Goal: Task Accomplishment & Management: Complete application form

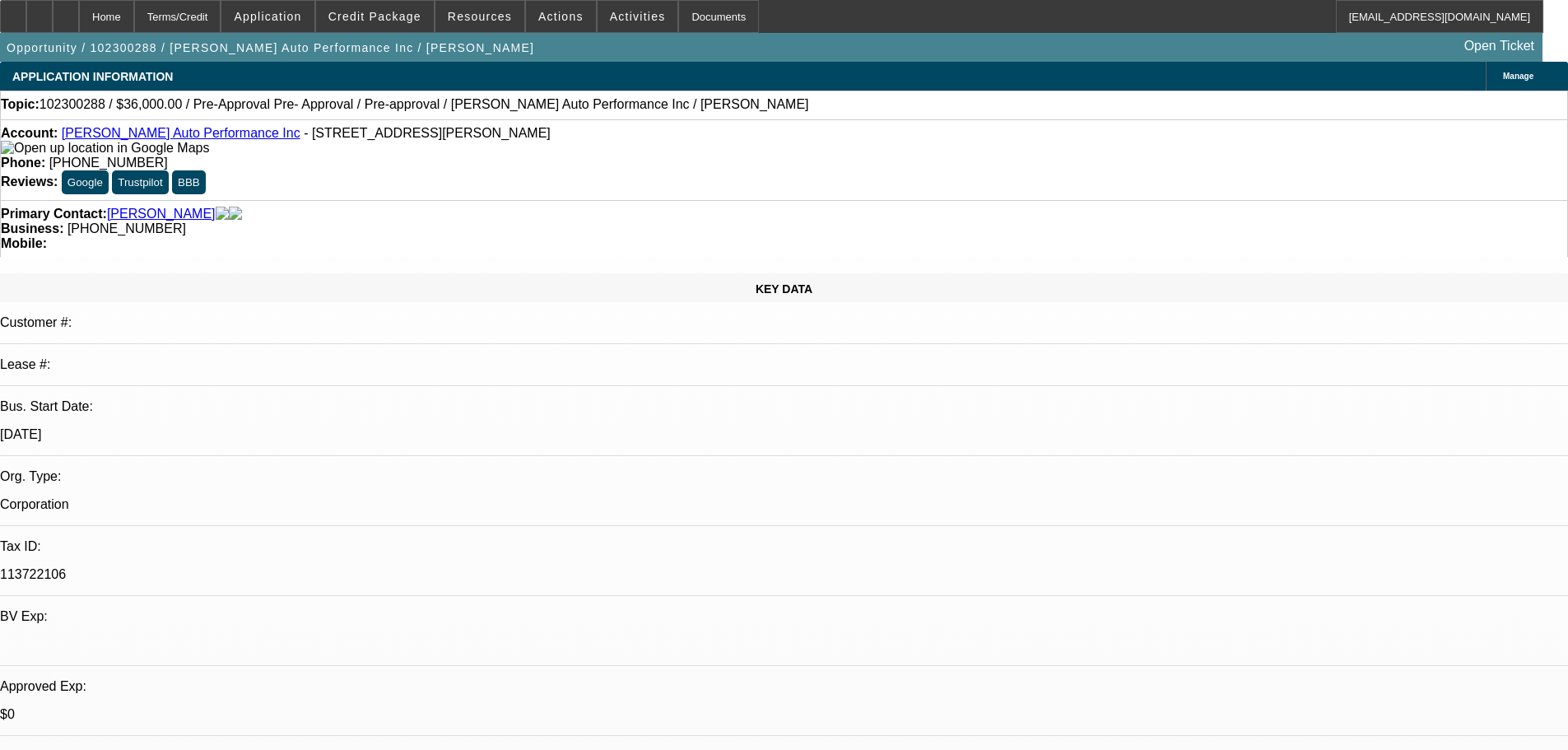
select select "0"
select select "2"
select select "0"
select select "6"
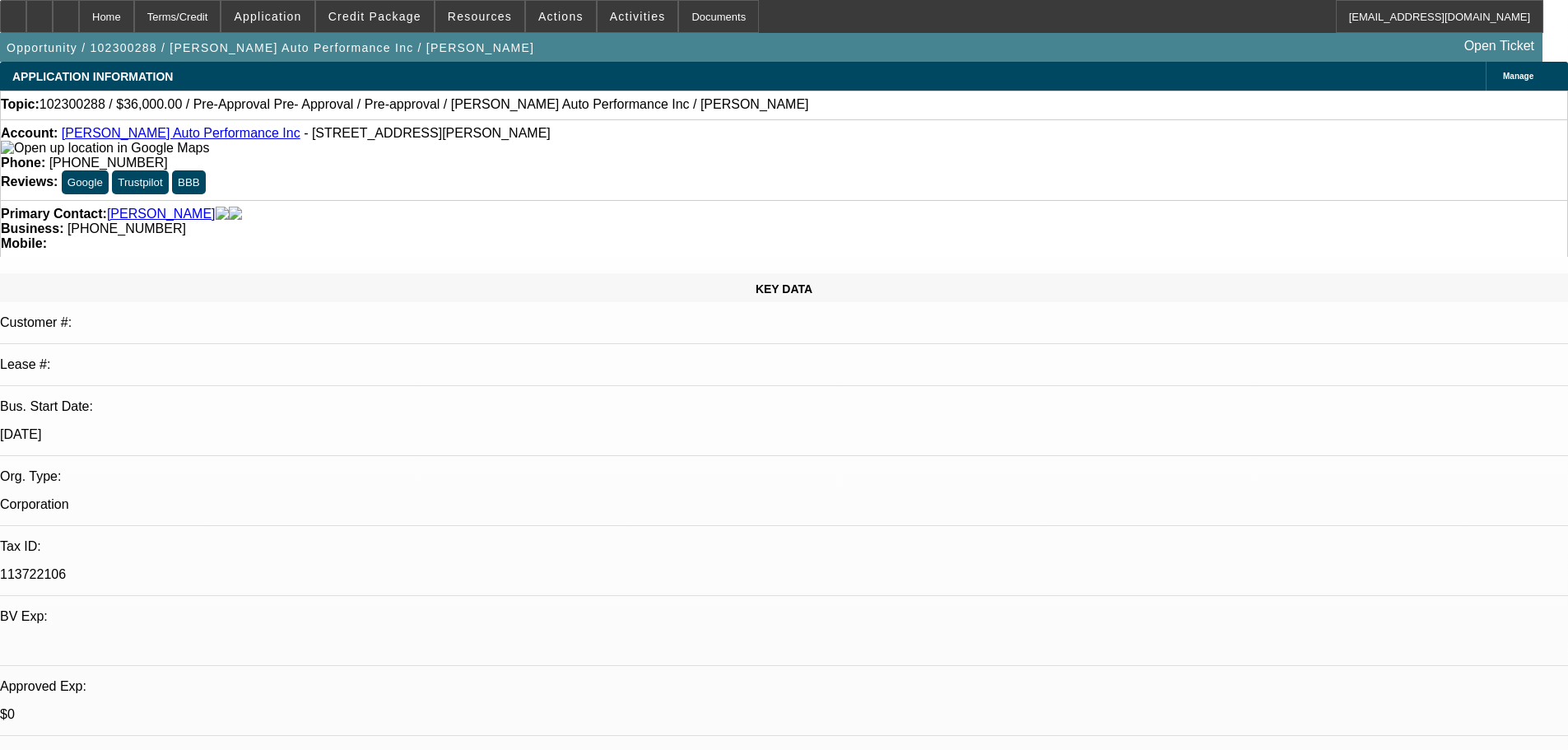
select select "0"
select select "2"
select select "0"
select select "6"
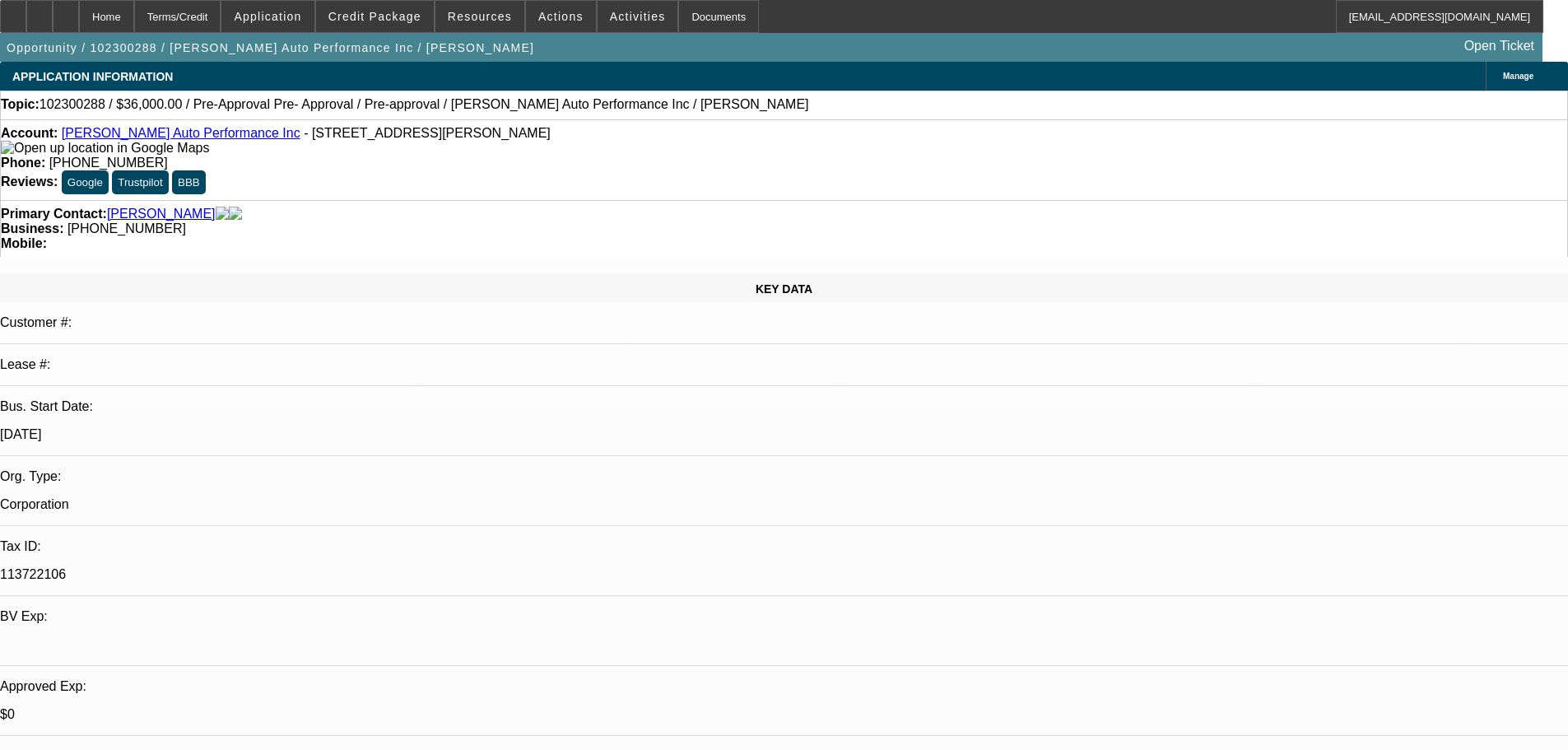
select select "0"
select select "3"
select select "0.1"
select select "4"
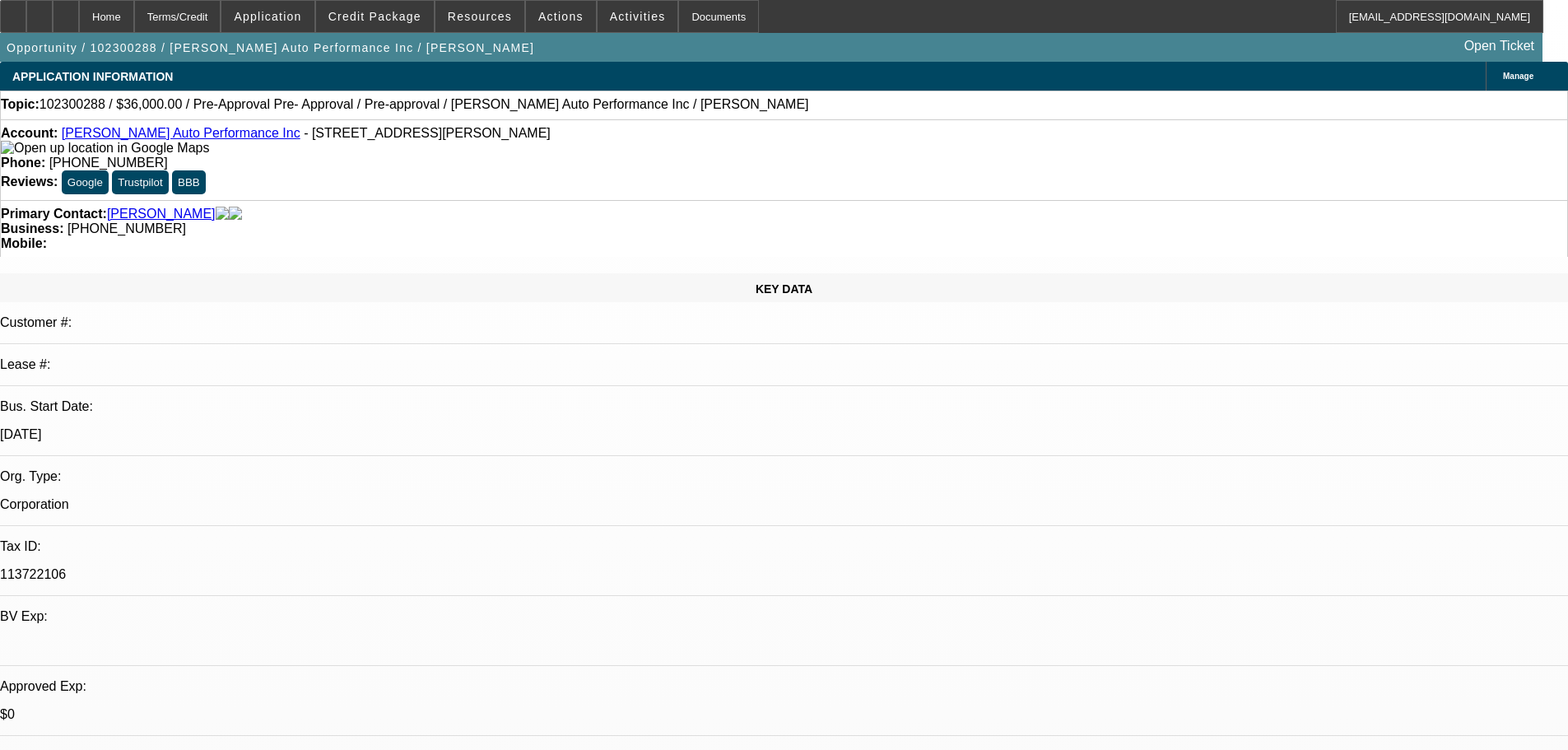
select select "0"
select select "3"
select select "0.1"
select select "4"
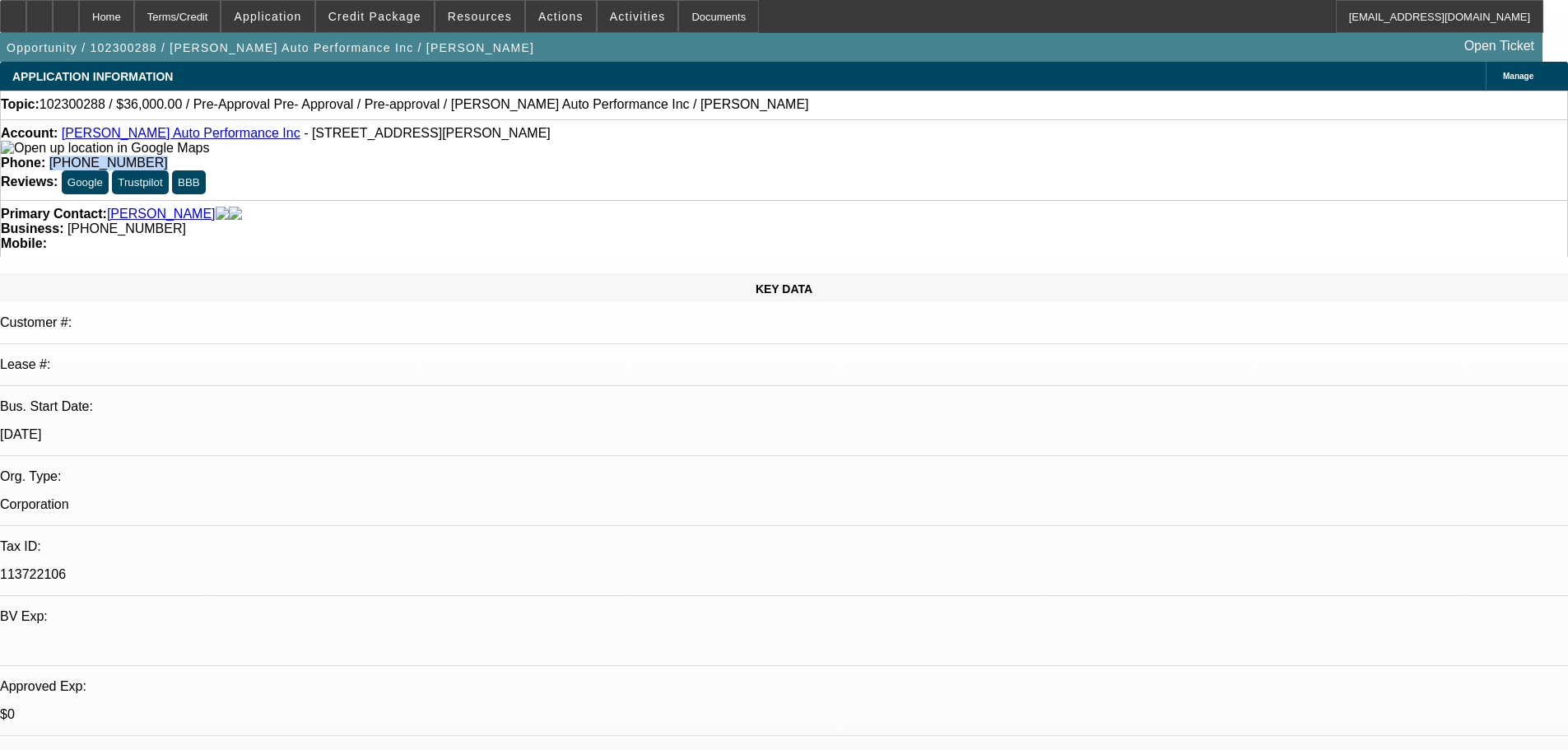
drag, startPoint x: 649, startPoint y: 138, endPoint x: 573, endPoint y: 138, distance: 76.0
click at [573, 156] on div "Phone: [PHONE_NUMBER]" at bounding box center [784, 163] width 1566 height 15
copy span "[PHONE_NUMBER]"
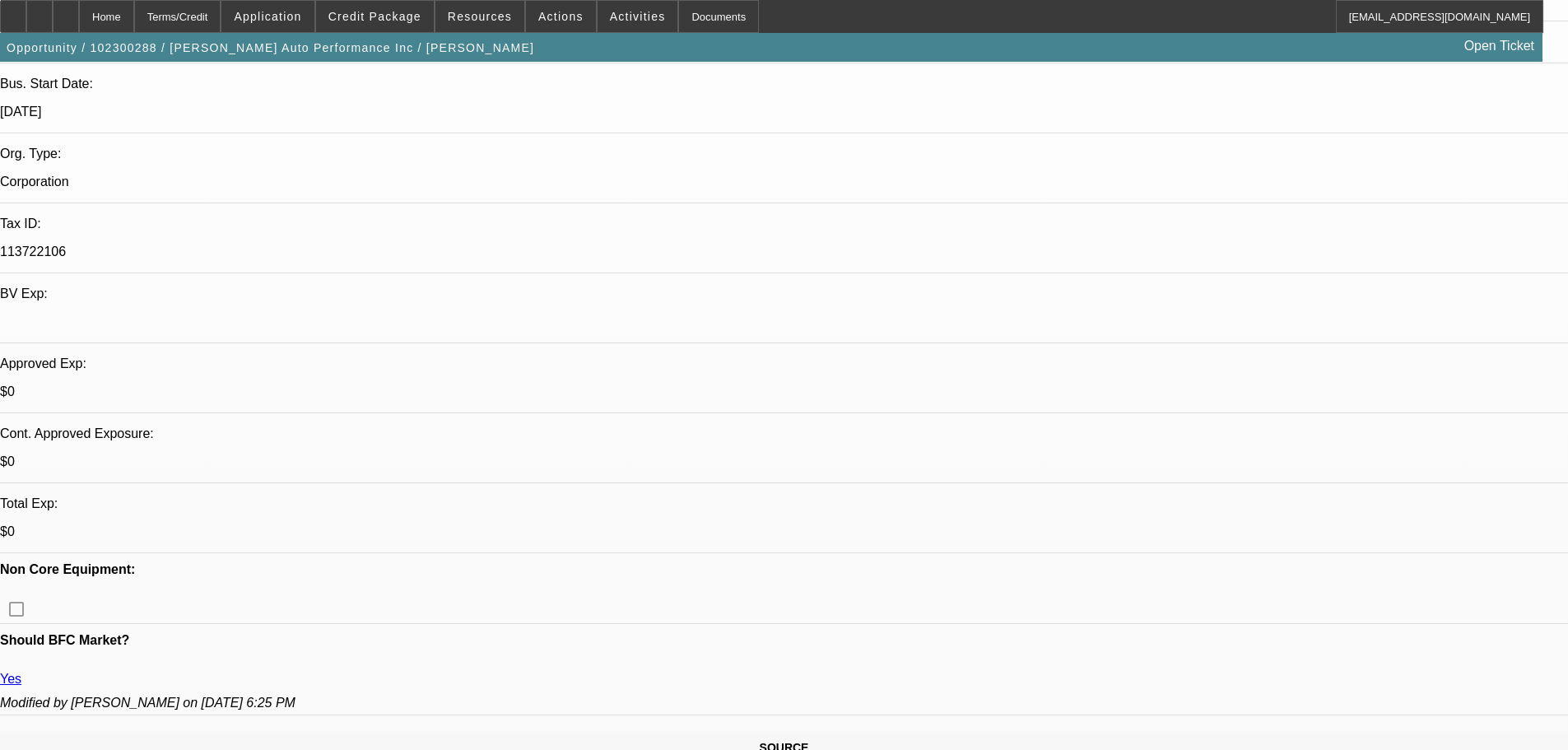
scroll to position [329, 0]
